Goal: Task Accomplishment & Management: Manage account settings

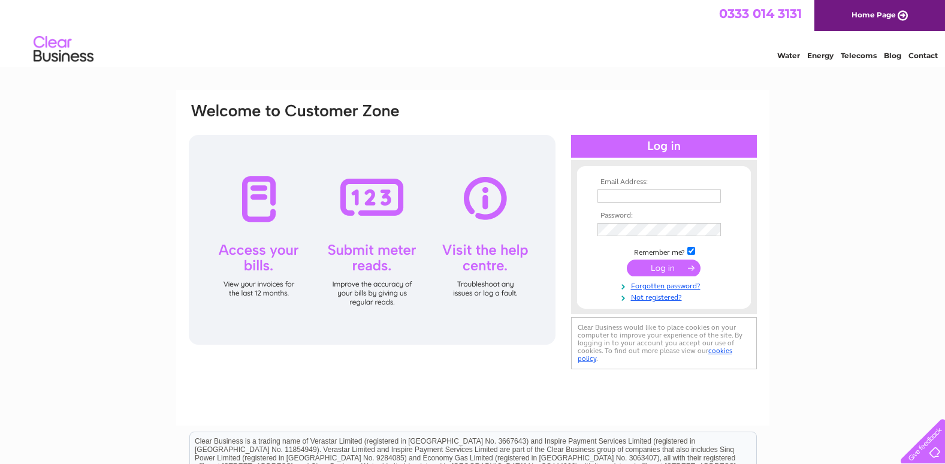
click at [646, 197] on input "text" at bounding box center [658, 195] width 123 height 13
type input "[EMAIL_ADDRESS][DOMAIN_NAME]"
click at [627, 261] on input "submit" at bounding box center [664, 269] width 74 height 17
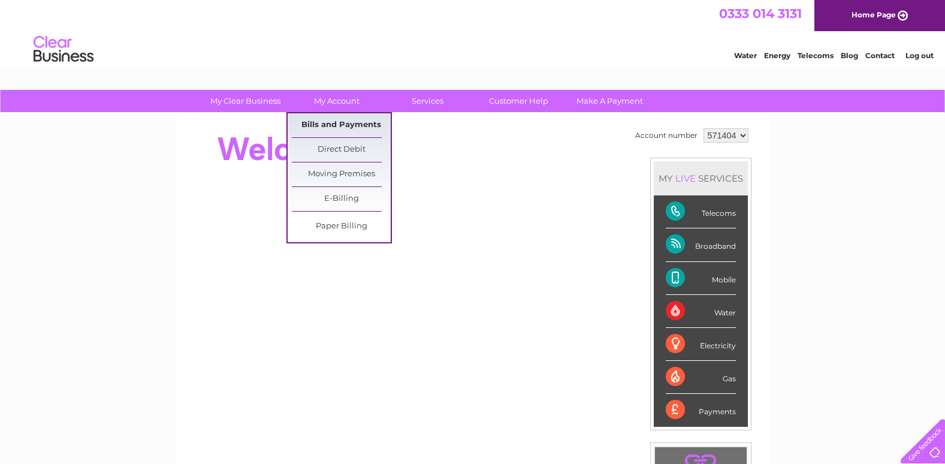
click at [353, 125] on link "Bills and Payments" at bounding box center [341, 125] width 99 height 24
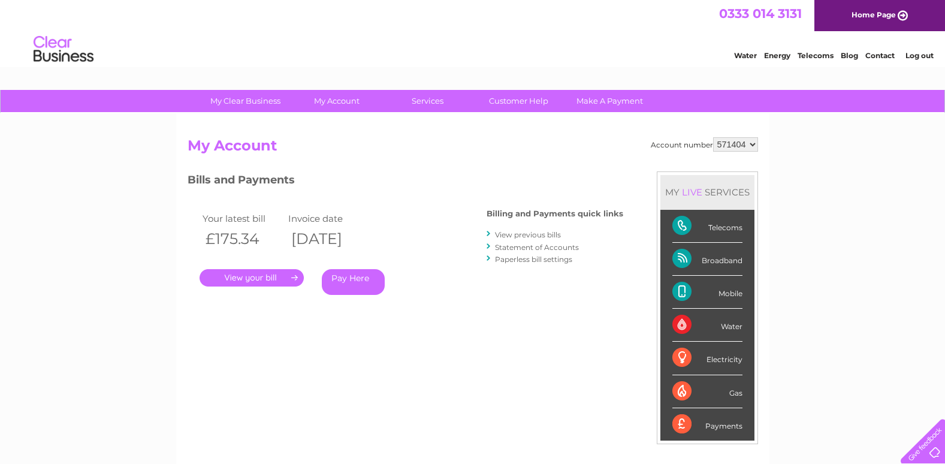
click at [526, 244] on link "Statement of Accounts" at bounding box center [537, 247] width 84 height 9
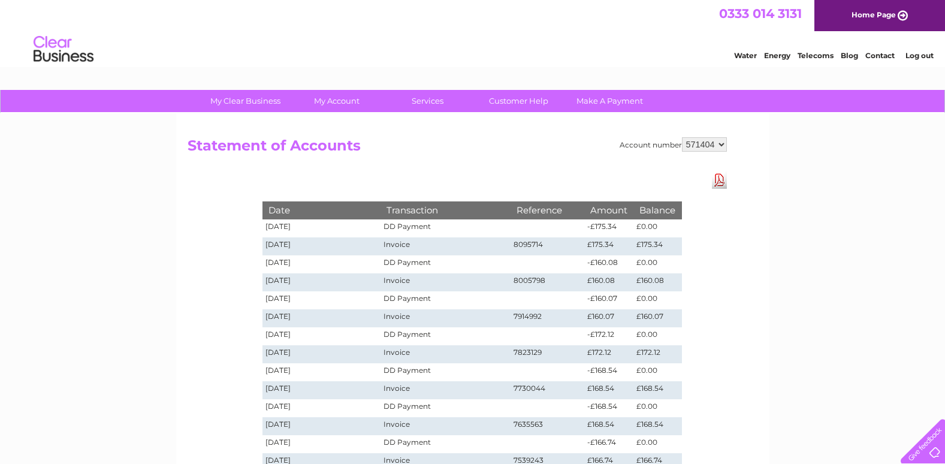
click at [718, 177] on link "Download Pdf" at bounding box center [719, 179] width 15 height 17
click at [529, 242] on td "8095714" at bounding box center [547, 246] width 74 height 18
click at [406, 243] on td "Invoice" at bounding box center [444, 246] width 129 height 18
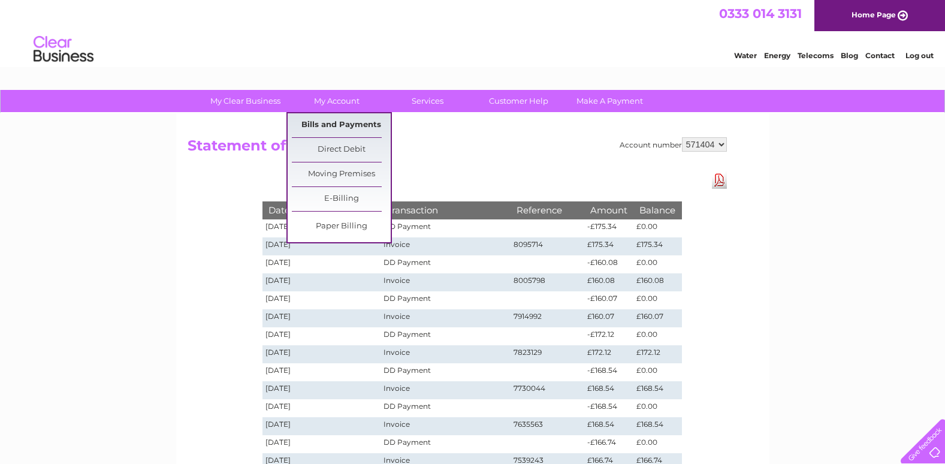
click at [340, 120] on link "Bills and Payments" at bounding box center [341, 125] width 99 height 24
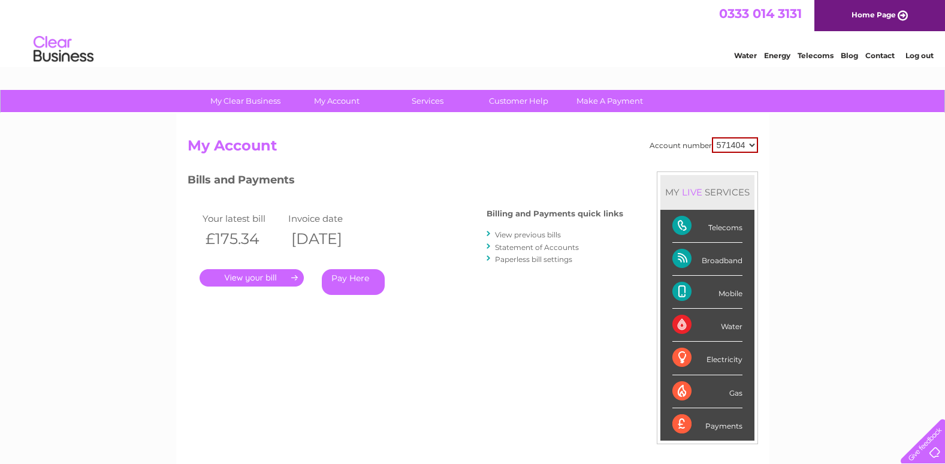
click at [508, 234] on link "View previous bills" at bounding box center [528, 234] width 66 height 9
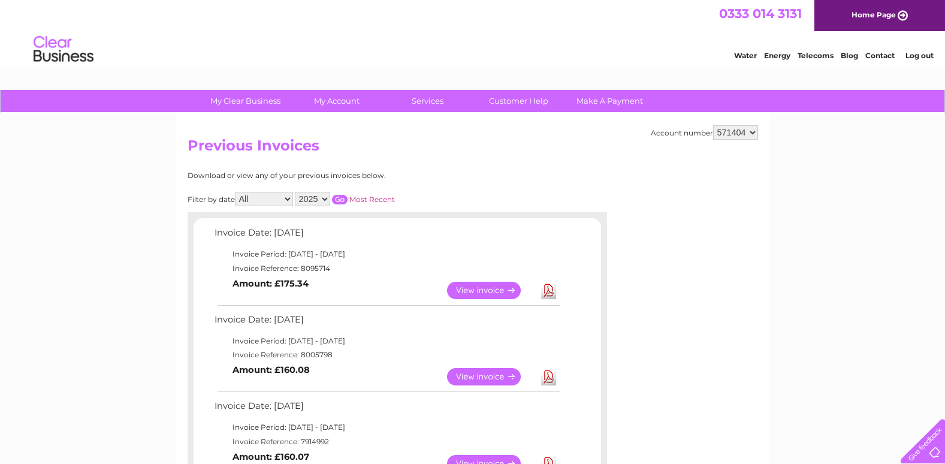
click at [474, 292] on link "View" at bounding box center [491, 290] width 88 height 17
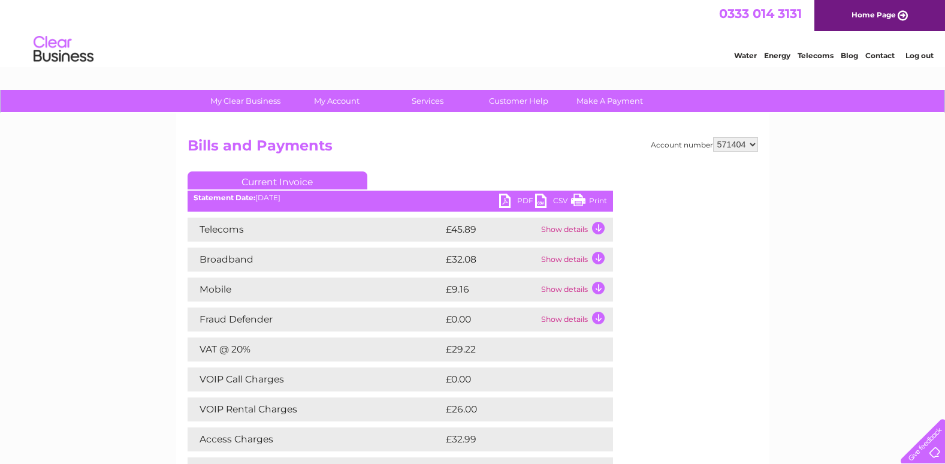
click at [594, 198] on link "Print" at bounding box center [589, 201] width 36 height 17
click at [505, 204] on link "PDF" at bounding box center [517, 201] width 36 height 17
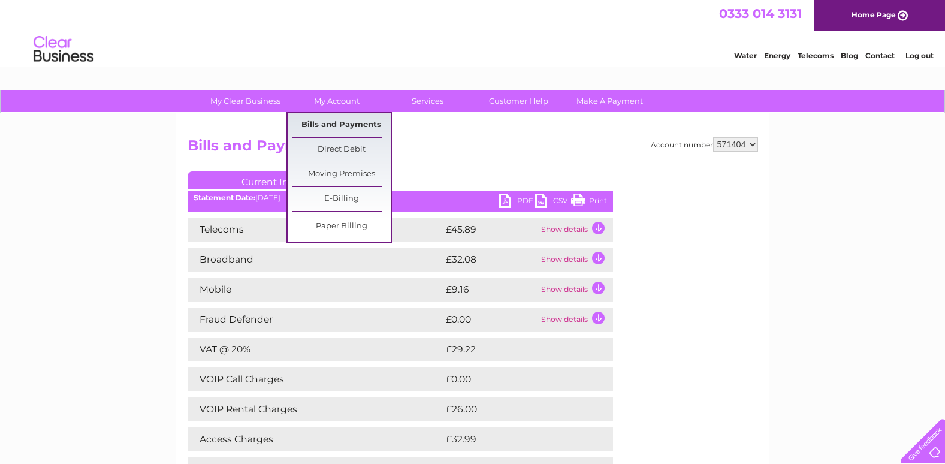
click at [340, 129] on link "Bills and Payments" at bounding box center [341, 125] width 99 height 24
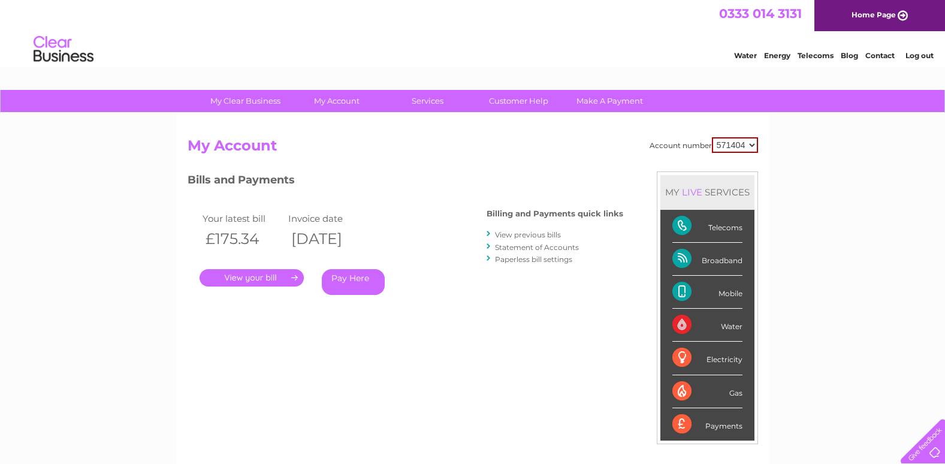
click at [518, 235] on link "View previous bills" at bounding box center [528, 234] width 66 height 9
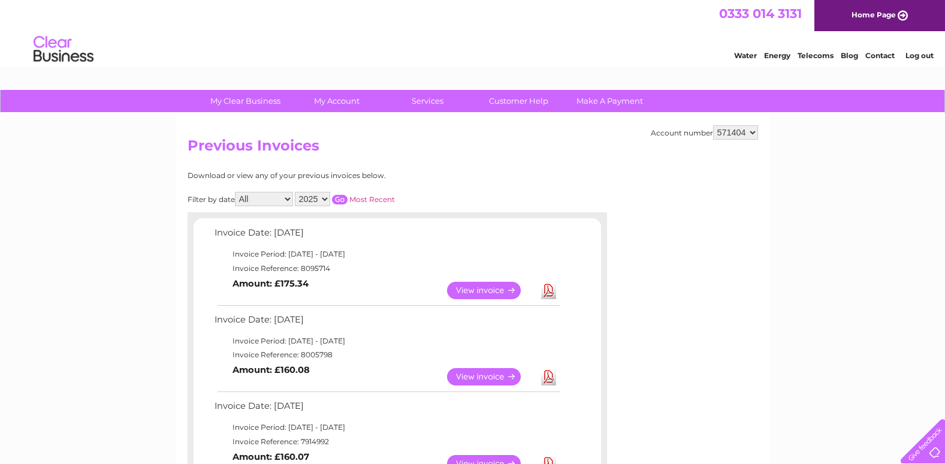
click at [493, 374] on link "View" at bounding box center [491, 376] width 88 height 17
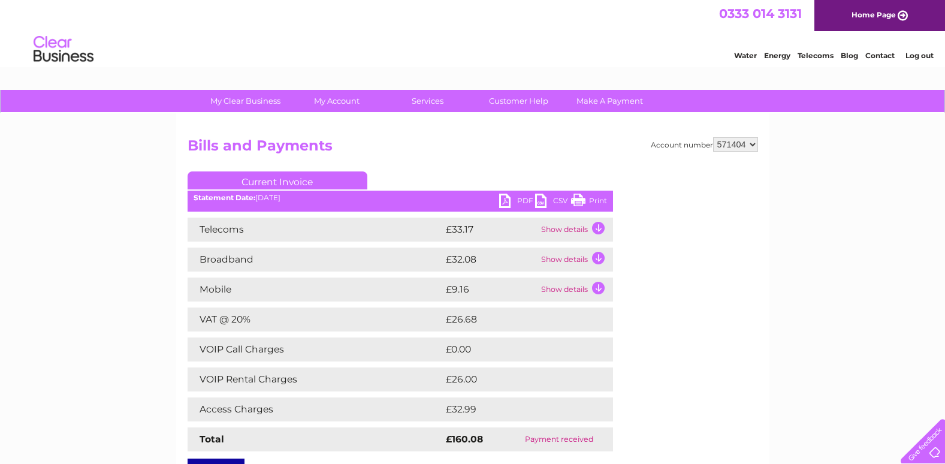
click at [518, 205] on link "PDF" at bounding box center [517, 201] width 36 height 17
